Goal: Find specific page/section: Find specific page/section

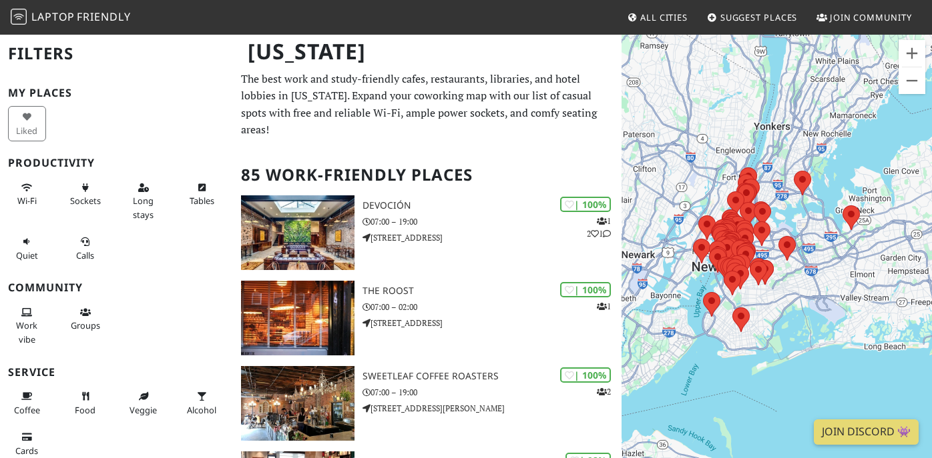
click at [838, 205] on div "To navigate, press the arrow keys." at bounding box center [776, 262] width 310 height 458
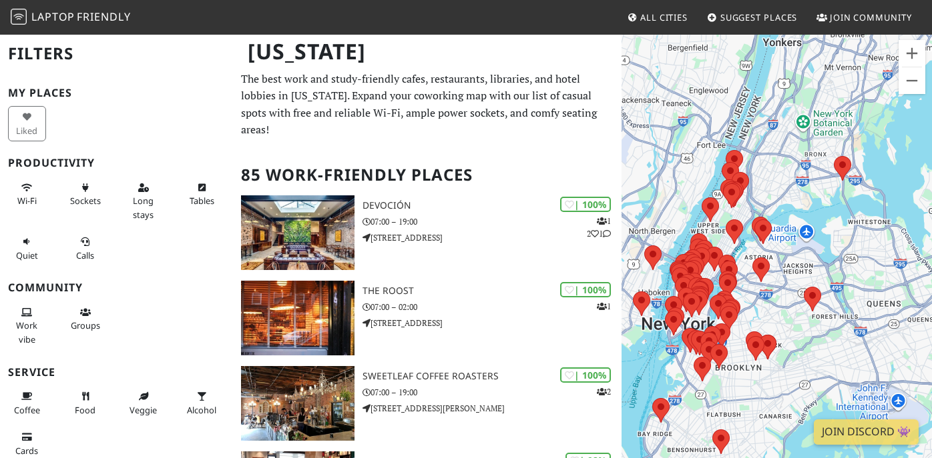
drag, startPoint x: 716, startPoint y: 239, endPoint x: 827, endPoint y: 242, distance: 110.8
click at [827, 242] on div "To navigate, press the arrow keys." at bounding box center [776, 262] width 310 height 458
click at [815, 256] on div "To navigate, press the arrow keys." at bounding box center [776, 262] width 310 height 458
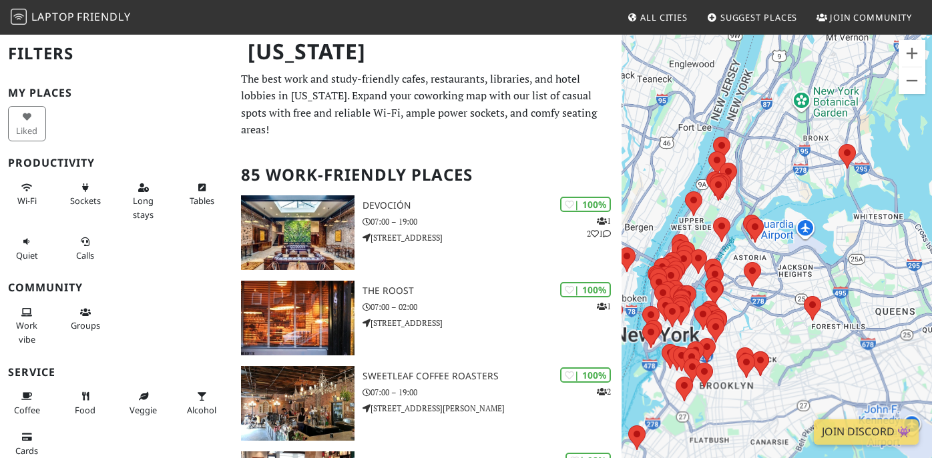
click at [815, 256] on div "To navigate, press the arrow keys." at bounding box center [776, 262] width 310 height 458
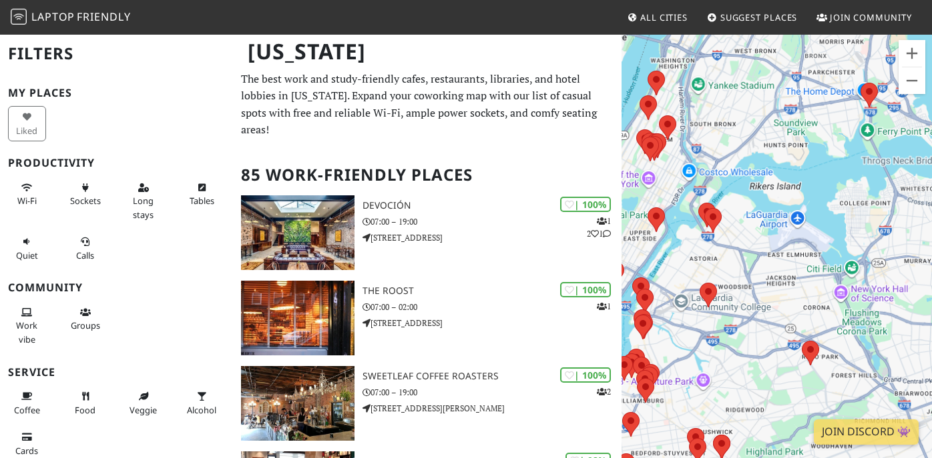
click at [815, 256] on div "To navigate, press the arrow keys." at bounding box center [776, 262] width 310 height 458
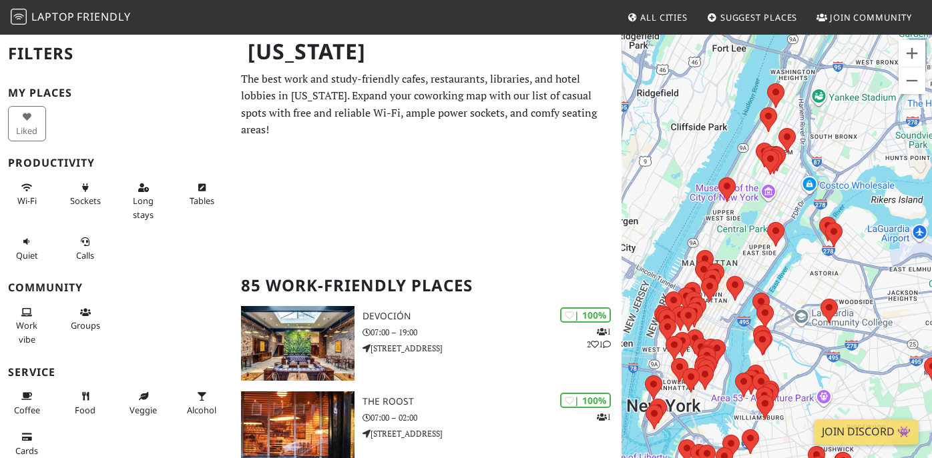
drag, startPoint x: 741, startPoint y: 274, endPoint x: 868, endPoint y: 288, distance: 127.6
click at [868, 288] on div "To navigate, press the arrow keys." at bounding box center [776, 262] width 310 height 458
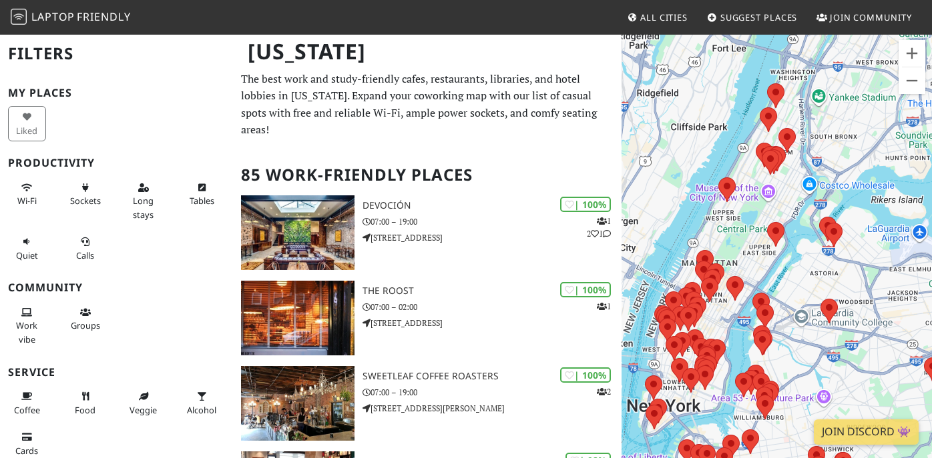
click at [717, 316] on div "To navigate, press the arrow keys." at bounding box center [776, 262] width 310 height 458
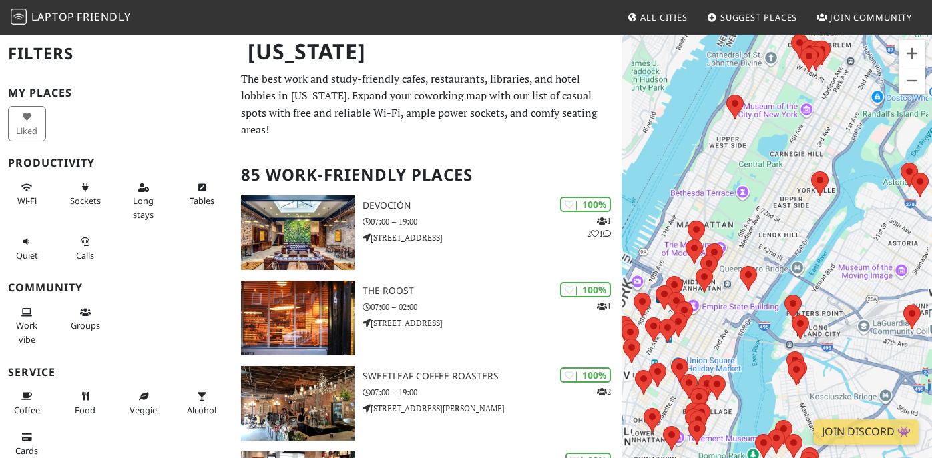
click at [717, 316] on div "To navigate, press the arrow keys." at bounding box center [776, 262] width 310 height 458
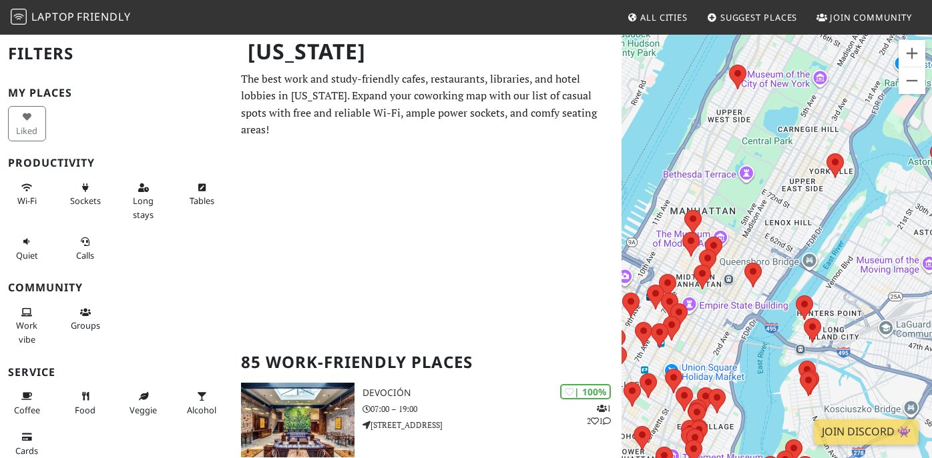
click at [717, 316] on div "To navigate, press the arrow keys." at bounding box center [776, 262] width 310 height 458
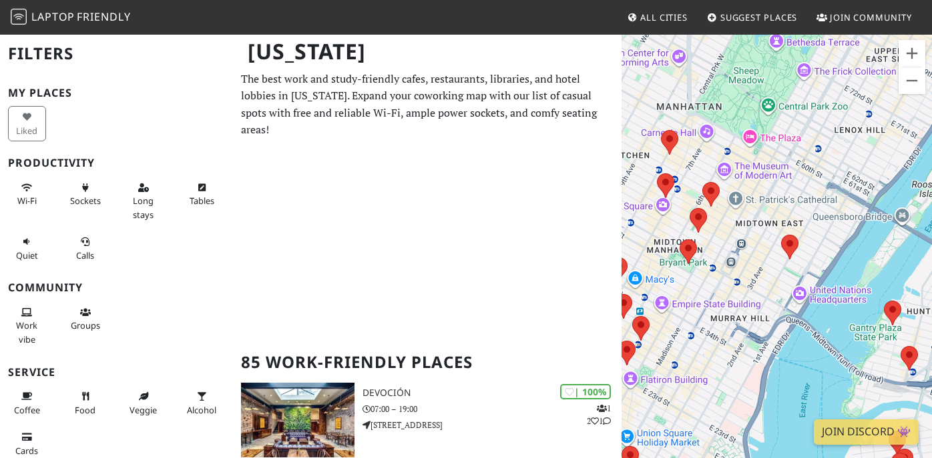
click at [685, 312] on div "To navigate, press the arrow keys." at bounding box center [776, 262] width 310 height 458
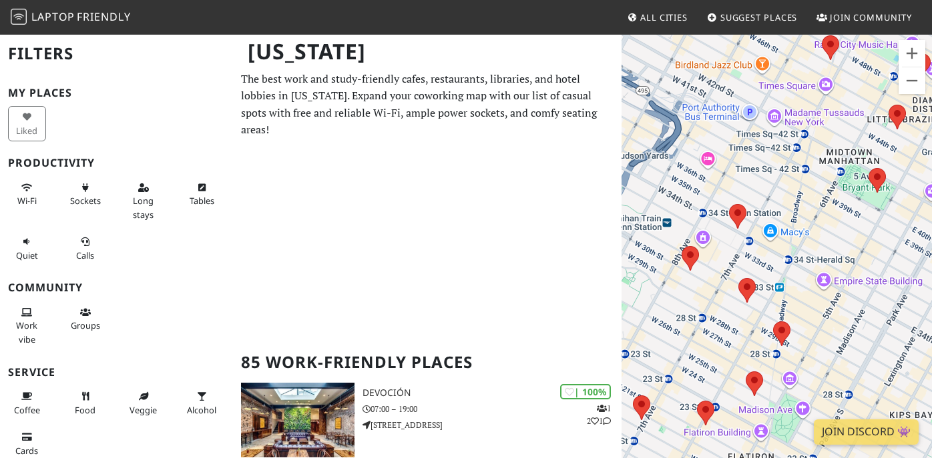
drag, startPoint x: 685, startPoint y: 312, endPoint x: 872, endPoint y: 287, distance: 188.5
click at [872, 287] on div "To navigate, press the arrow keys." at bounding box center [776, 262] width 310 height 458
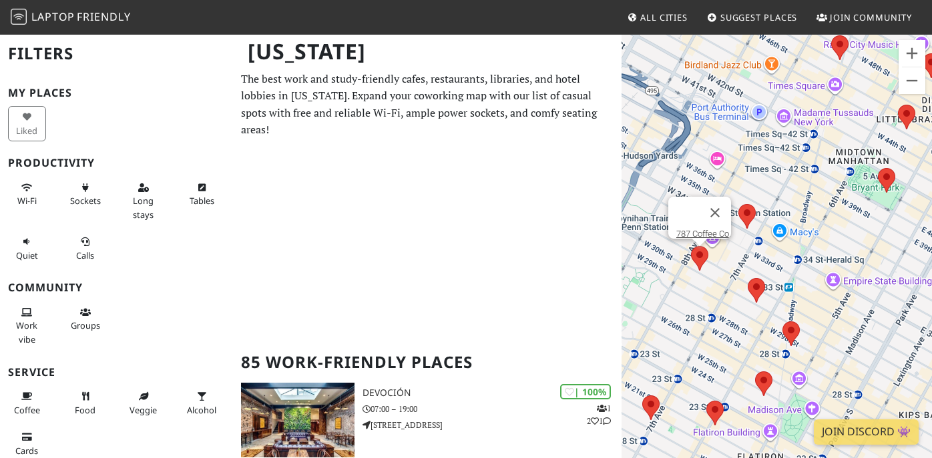
click at [691, 246] on area at bounding box center [691, 246] width 0 height 0
click at [696, 229] on link "787 Coffee Co." at bounding box center [703, 234] width 55 height 10
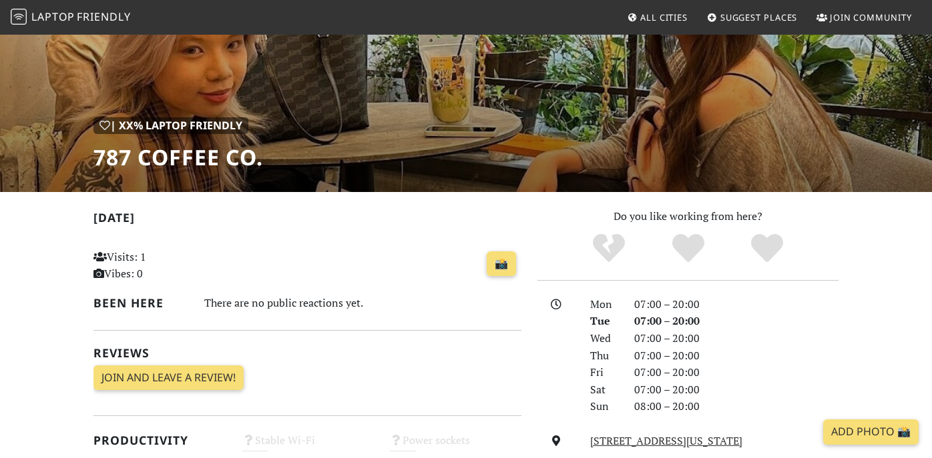
scroll to position [368, 0]
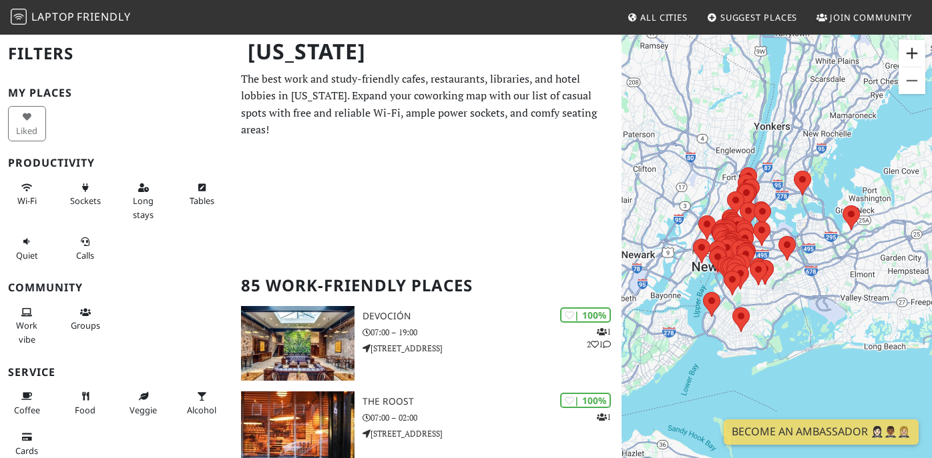
click at [910, 45] on button "Zoom in" at bounding box center [911, 53] width 27 height 27
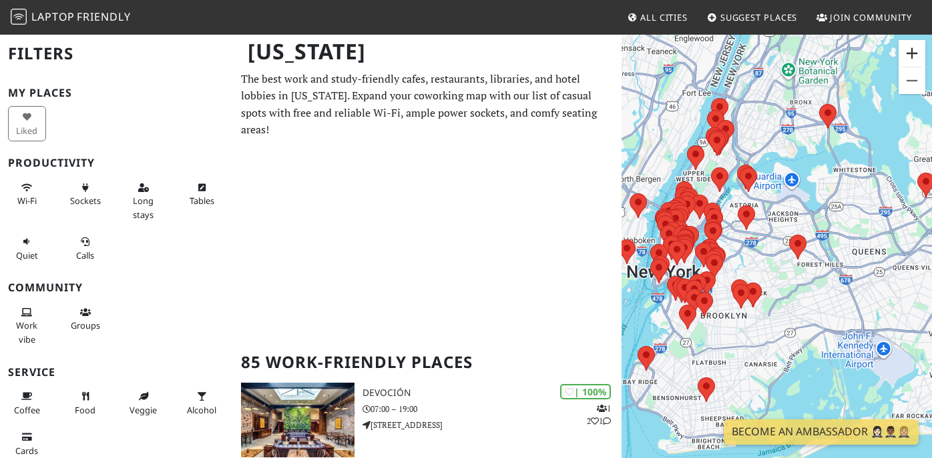
click at [910, 45] on button "Zoom in" at bounding box center [911, 53] width 27 height 27
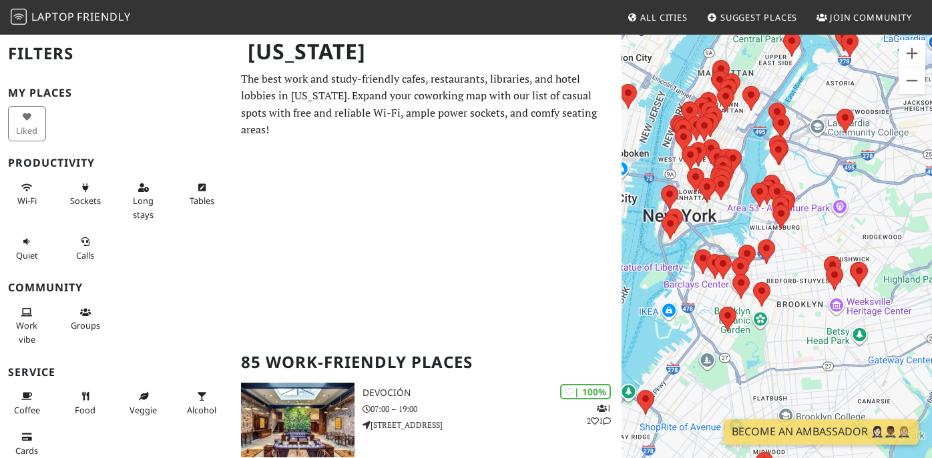
click at [780, 282] on div "To navigate, press the arrow keys." at bounding box center [776, 262] width 310 height 458
click at [918, 47] on button "Zoom in" at bounding box center [911, 53] width 27 height 27
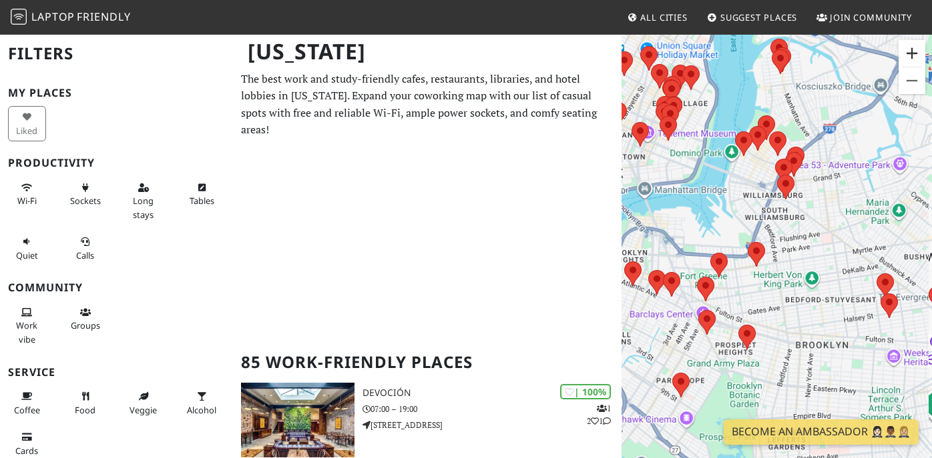
click at [918, 47] on button "Zoom in" at bounding box center [911, 53] width 27 height 27
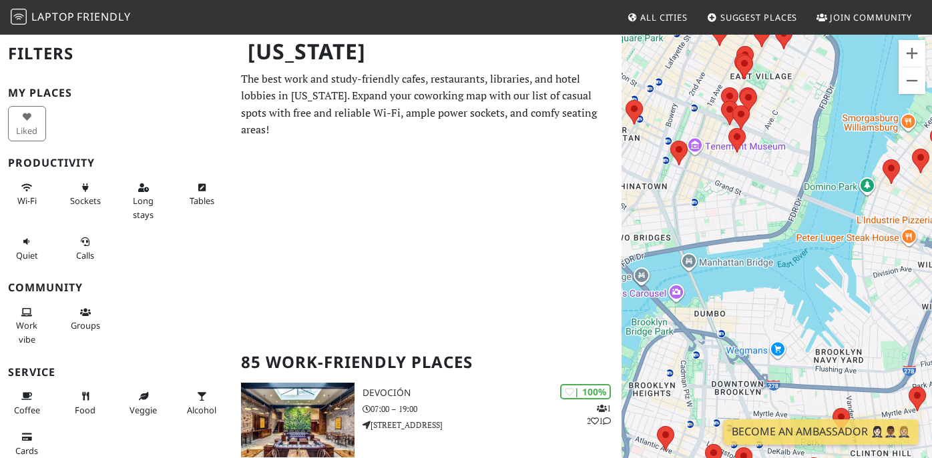
click at [884, 296] on div "To navigate, press the arrow keys." at bounding box center [776, 262] width 310 height 458
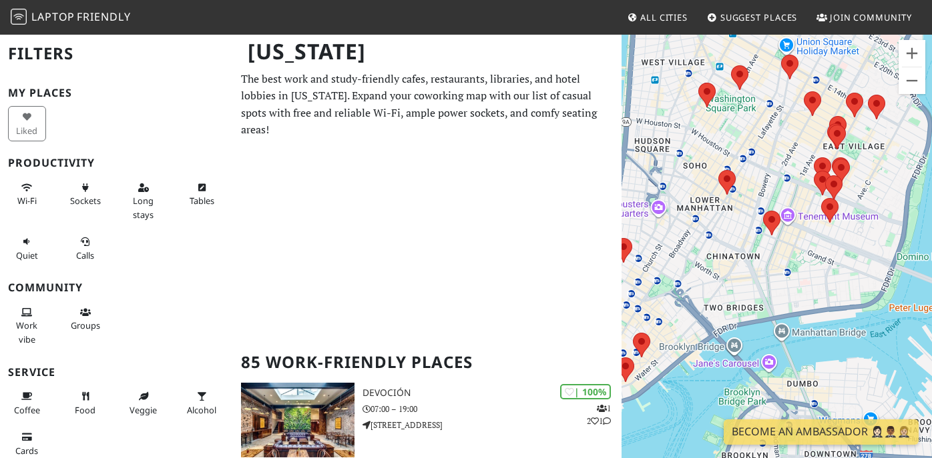
click at [789, 194] on div "To navigate, press the arrow keys." at bounding box center [776, 262] width 310 height 458
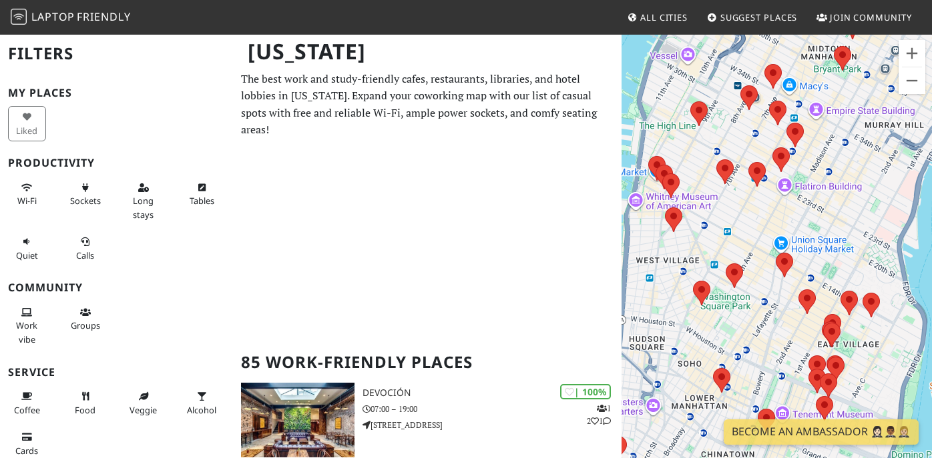
drag, startPoint x: 784, startPoint y: 103, endPoint x: 779, endPoint y: 291, distance: 187.6
click at [779, 291] on div "To navigate, press the arrow keys." at bounding box center [776, 262] width 310 height 458
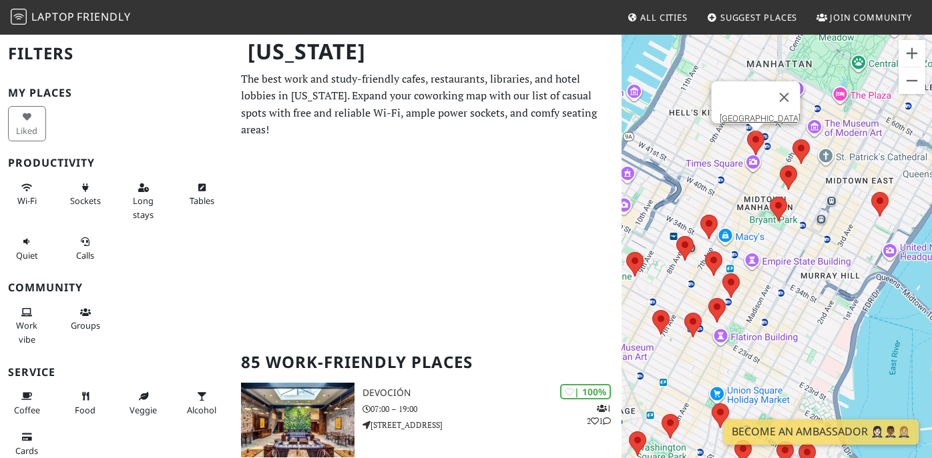
click at [747, 131] on area at bounding box center [747, 131] width 0 height 0
click at [739, 113] on link "[GEOGRAPHIC_DATA]" at bounding box center [759, 118] width 81 height 10
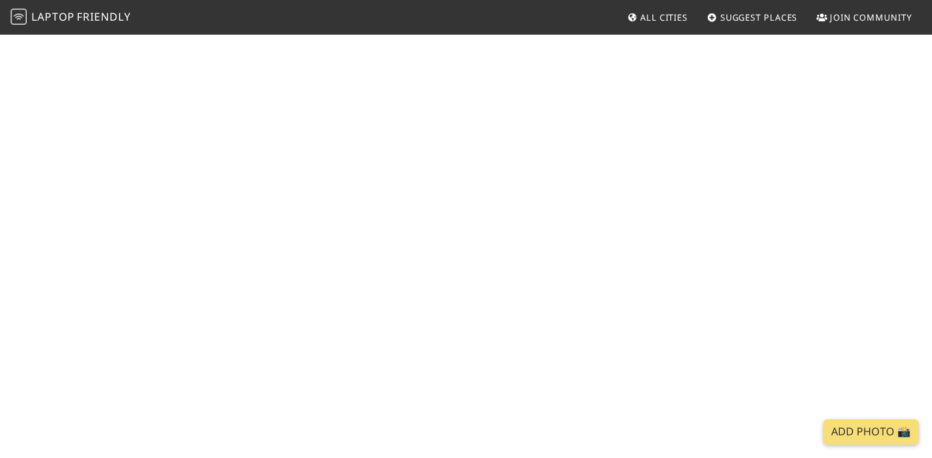
scroll to position [694, 0]
